Goal: Task Accomplishment & Management: Manage account settings

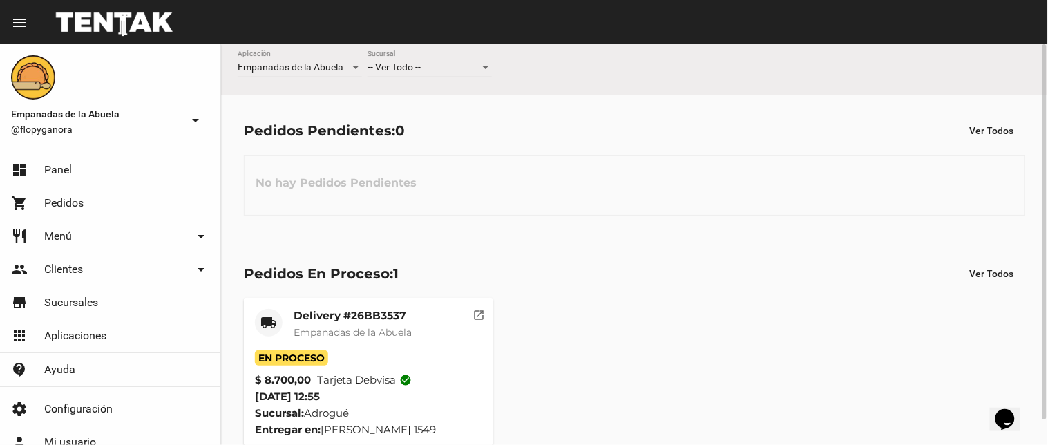
click at [464, 71] on div "-- Ver Todo --" at bounding box center [424, 67] width 112 height 11
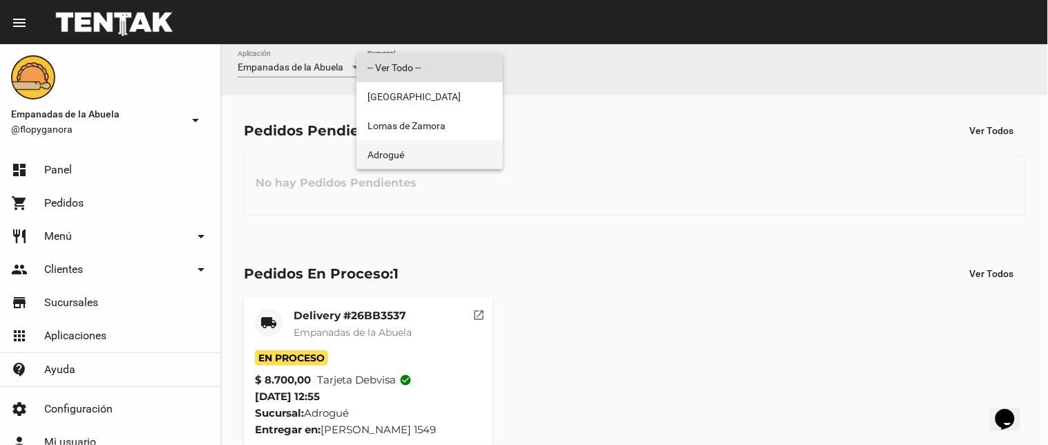
click at [443, 155] on span "Adrogué" at bounding box center [430, 154] width 124 height 29
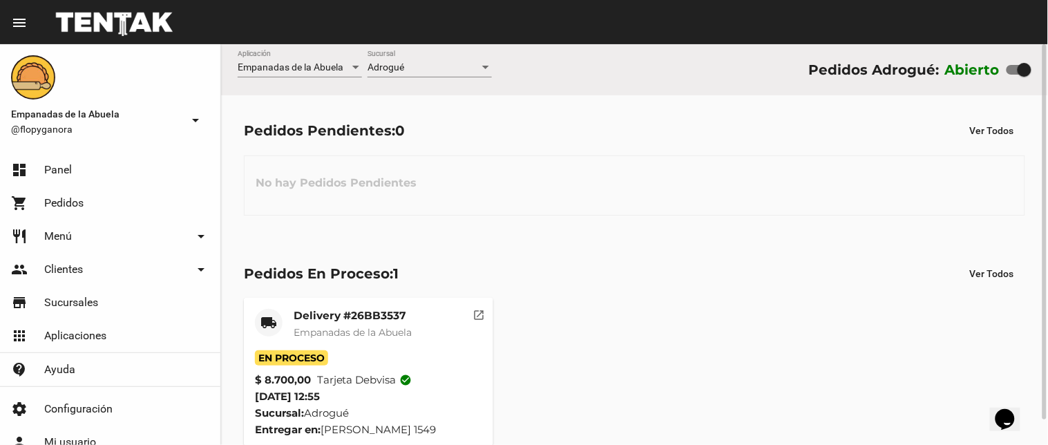
click at [365, 319] on mat-card-title "Delivery #26BB3537" at bounding box center [353, 316] width 118 height 14
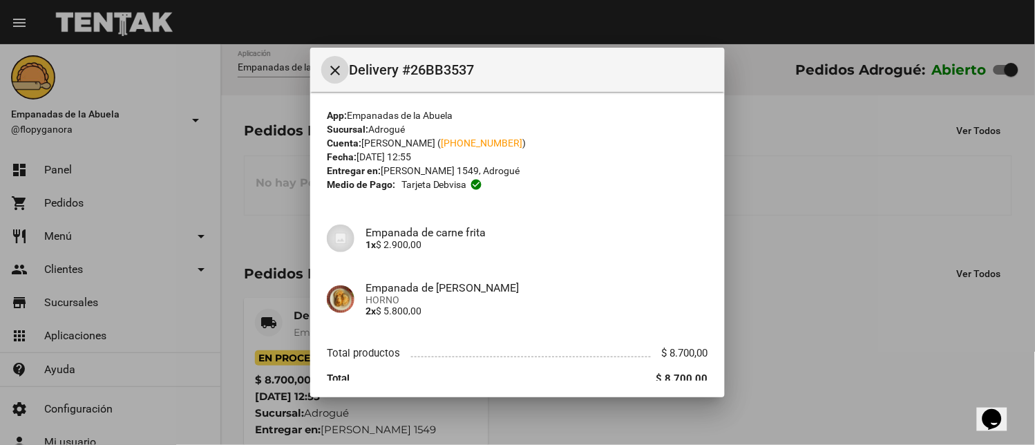
scroll to position [57, 0]
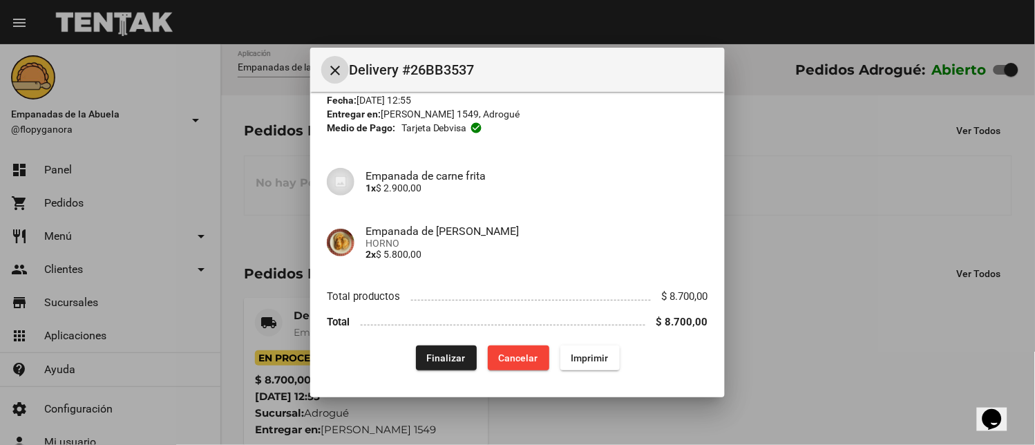
click at [449, 361] on span "Finalizar" at bounding box center [446, 357] width 39 height 11
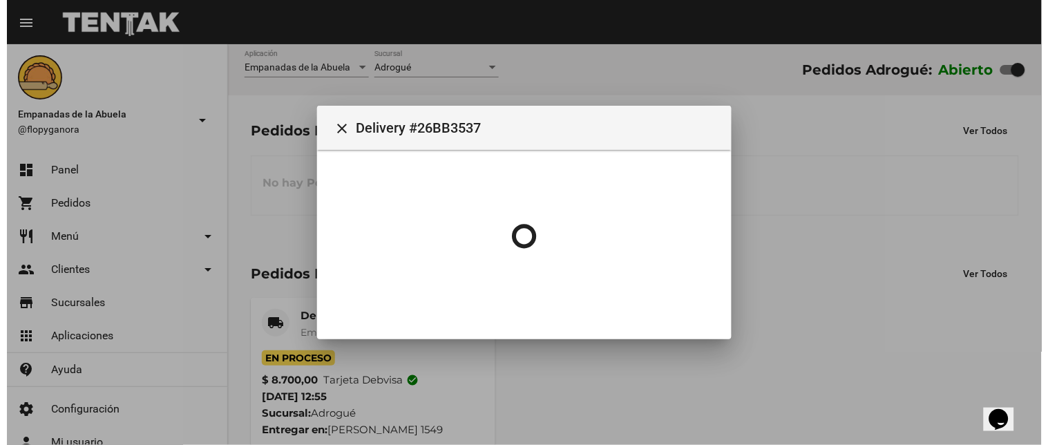
scroll to position [0, 0]
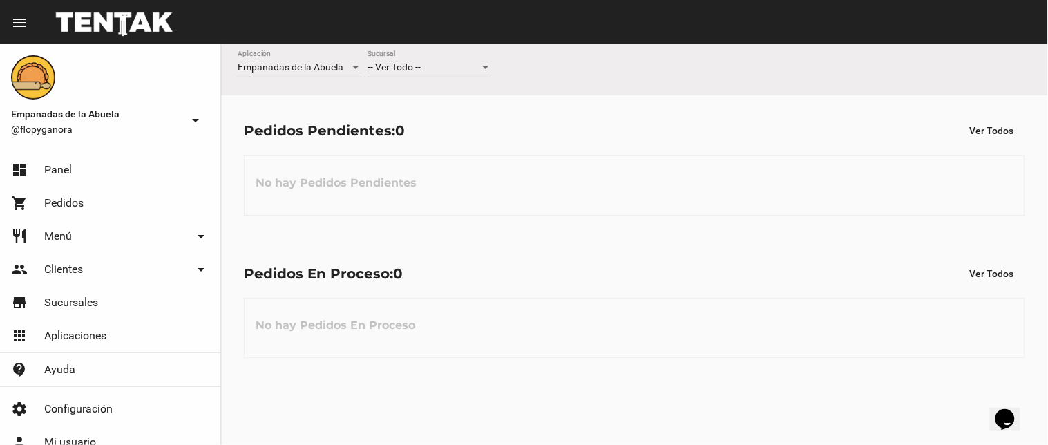
click at [423, 59] on div "-- Ver Todo -- Sucursal" at bounding box center [430, 63] width 124 height 27
click at [439, 67] on span "-- Ver Todo --" at bounding box center [430, 67] width 124 height 29
click at [456, 71] on div "-- Ver Todo --" at bounding box center [424, 67] width 112 height 11
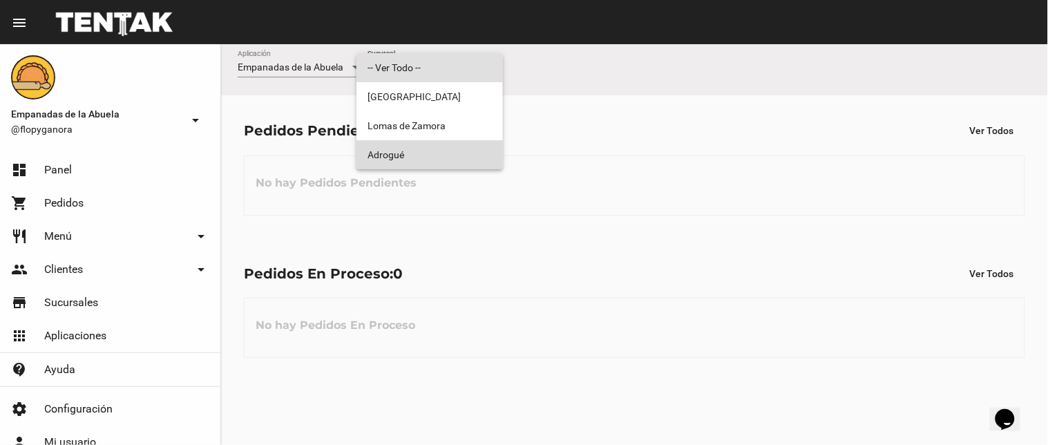
click at [463, 147] on span "Adrogué" at bounding box center [430, 154] width 124 height 29
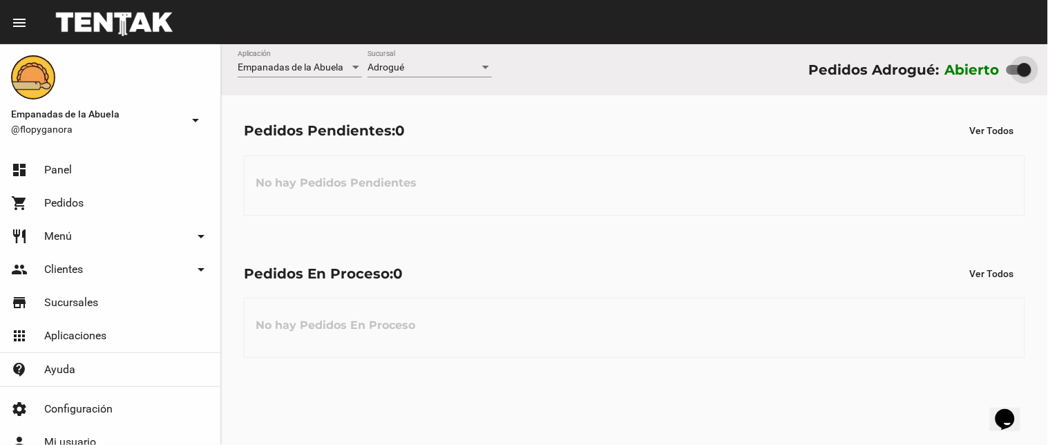
click at [1018, 70] on div at bounding box center [1025, 70] width 14 height 14
click at [1013, 75] on input "checkbox" at bounding box center [1013, 75] width 1 height 1
checkbox input "false"
